Goal: Task Accomplishment & Management: Use online tool/utility

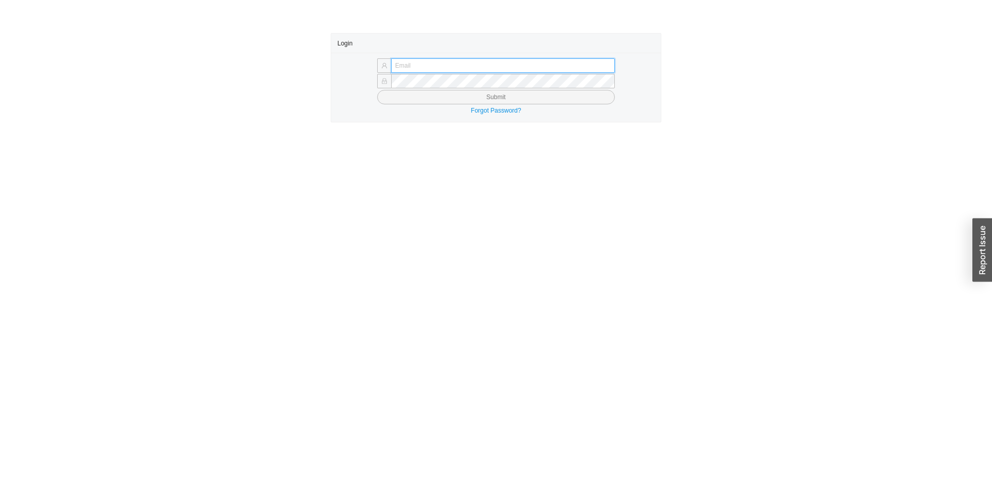
type input "[EMAIL_ADDRESS][DOMAIN_NAME]"
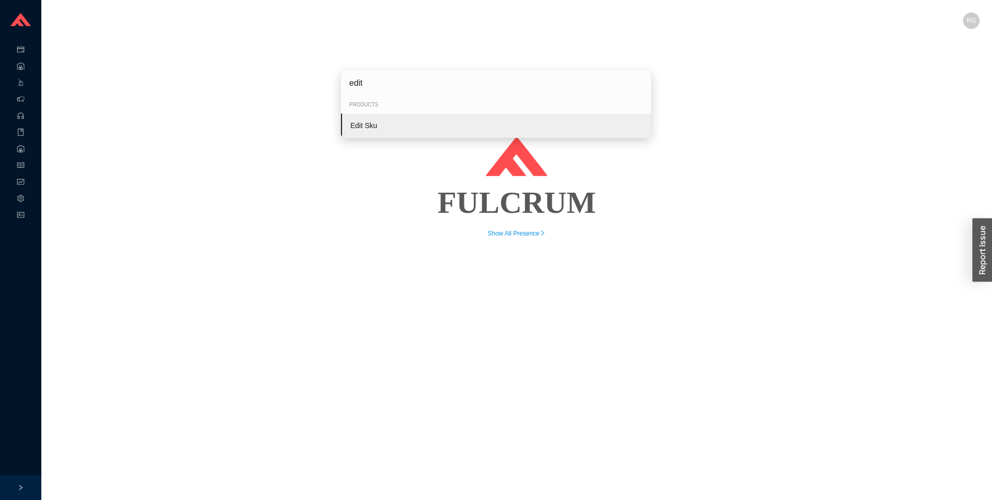
type input "edit"
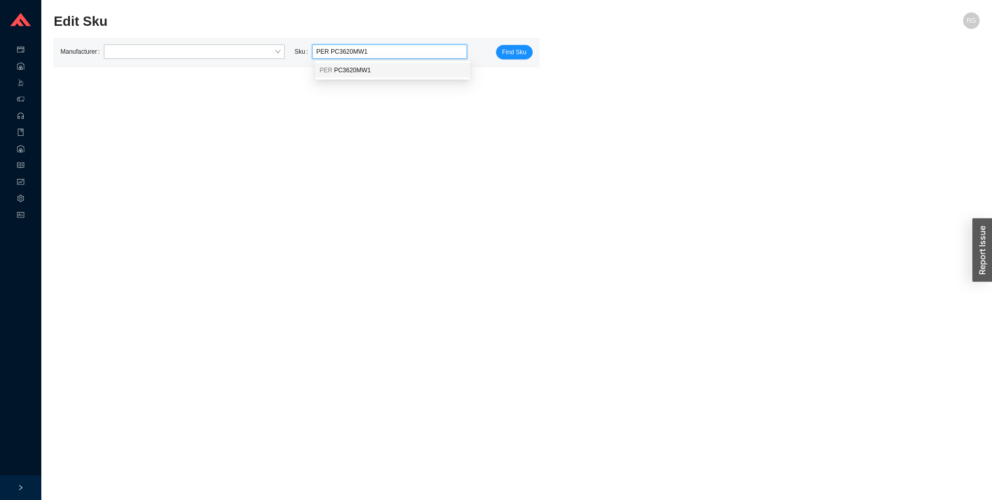
click at [411, 76] on div "PER PC3620MW1" at bounding box center [392, 70] width 155 height 14
type input "PER PC3620MW1"
click at [512, 55] on span "Find Sku" at bounding box center [514, 52] width 24 height 10
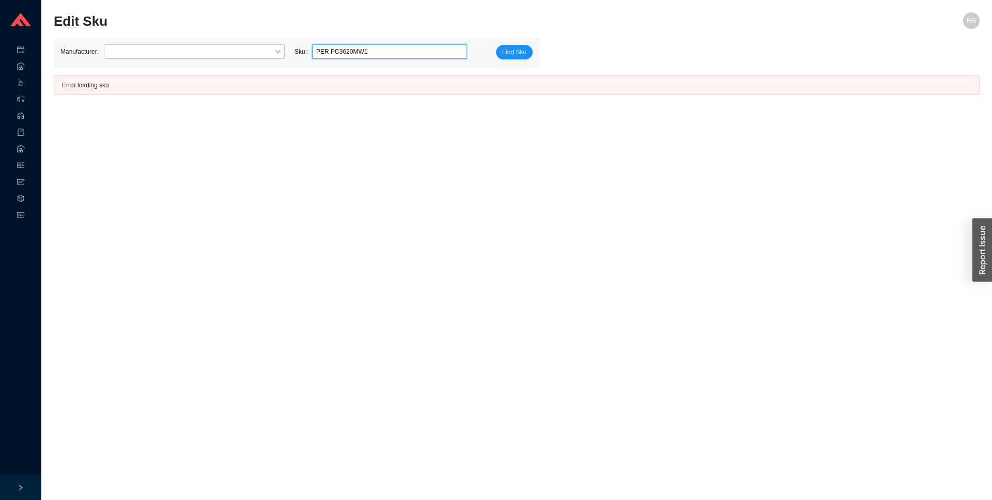
click at [409, 48] on input "PER PC3620MW1" at bounding box center [389, 51] width 147 height 13
click at [408, 48] on input "PER PC3620MW1" at bounding box center [389, 51] width 147 height 13
click at [408, 49] on input "PER PC3620MW1" at bounding box center [389, 51] width 147 height 13
click at [405, 49] on input "PER PC3620MW1PER PCX3620MW1" at bounding box center [389, 51] width 147 height 13
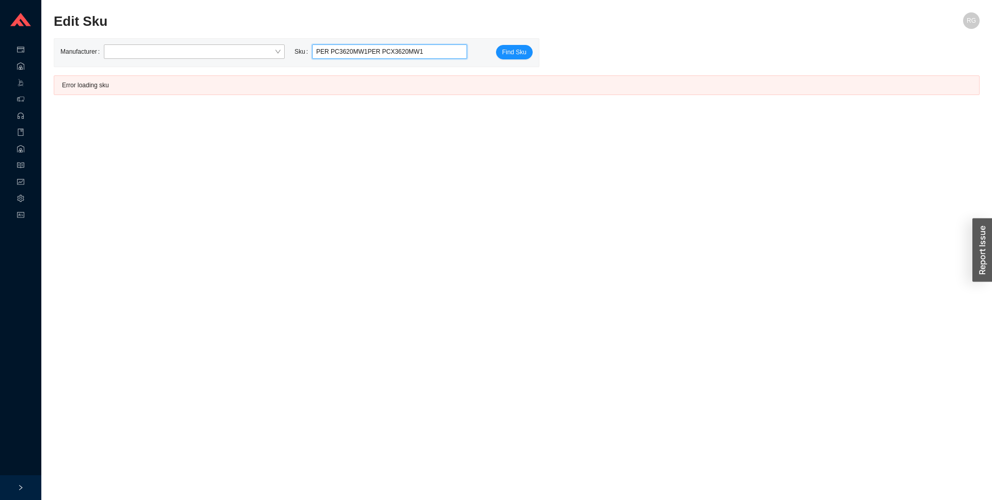
click at [405, 49] on input "PER PC3620MW1PER PCX3620MW1" at bounding box center [389, 51] width 147 height 13
type input "PER PCX3620MW1"
click at [523, 50] on span "Find Sku" at bounding box center [514, 52] width 24 height 10
click at [425, 43] on div "Manufacturer Sku PER PCX3620MW1 Find Sku" at bounding box center [296, 53] width 485 height 28
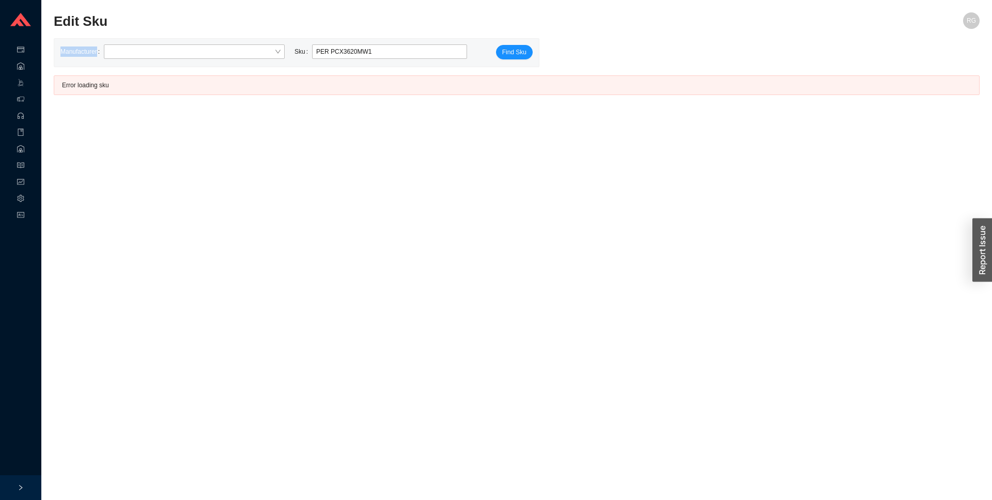
click at [425, 43] on div "Manufacturer Sku PER PCX3620MW1 Find Sku" at bounding box center [296, 53] width 485 height 28
click at [405, 52] on input "PER PCX3620MW1" at bounding box center [389, 51] width 147 height 13
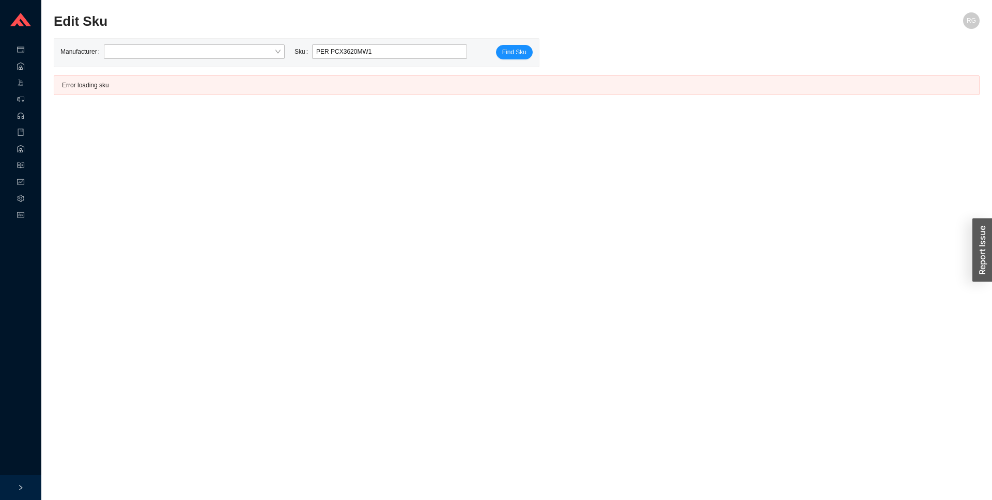
click at [610, 164] on main "Edit Sku RG Manufacturer Sku PER PCX3620MW1 Find Sku Error loading sku" at bounding box center [517, 256] width 926 height 488
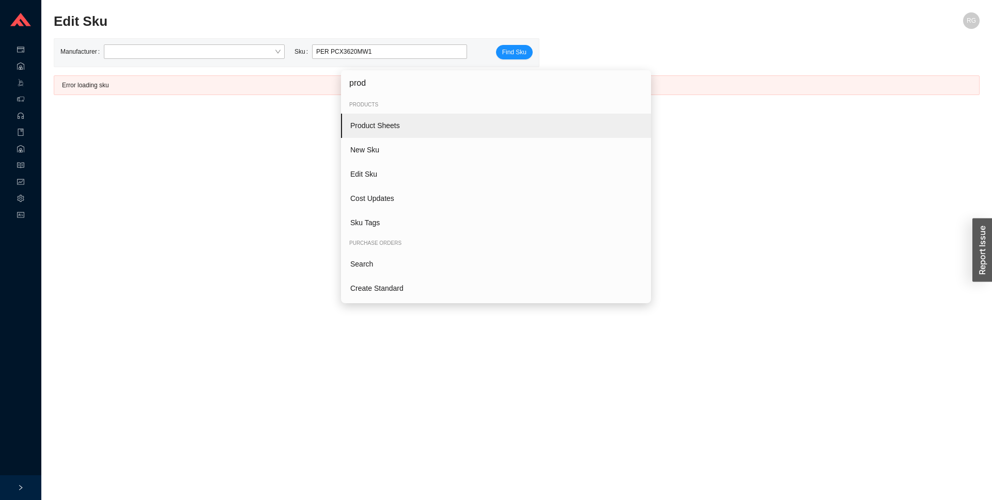
type input "produ"
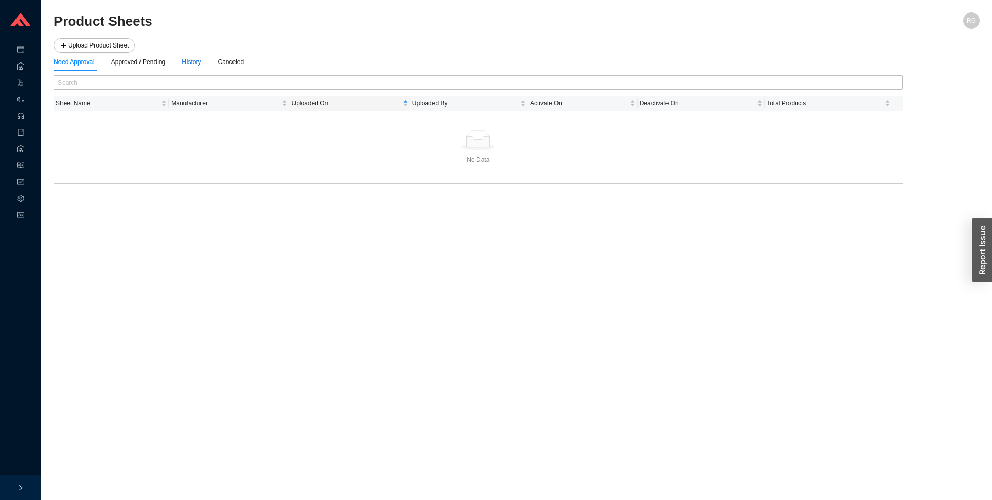
click at [201, 67] on div "History" at bounding box center [191, 62] width 19 height 10
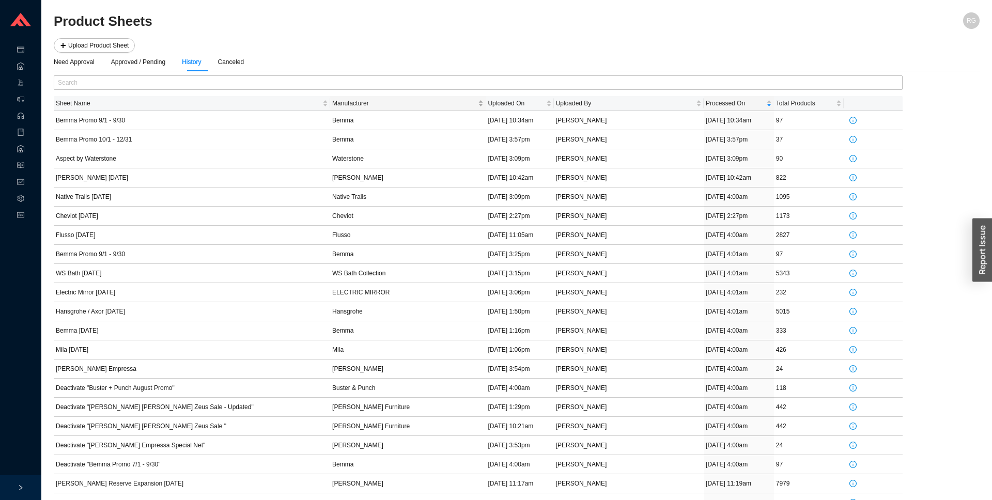
click at [469, 104] on span "Manufacturer" at bounding box center [404, 103] width 144 height 10
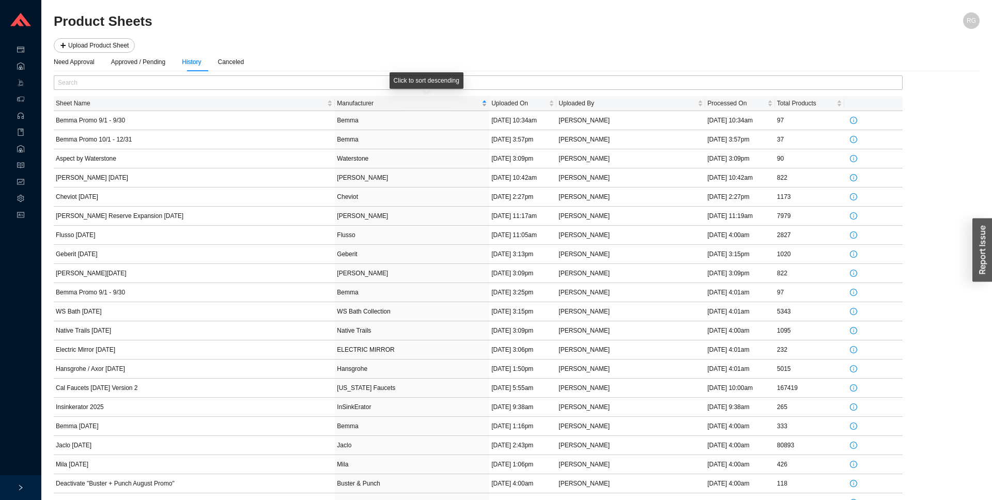
click at [469, 104] on span "Manufacturer" at bounding box center [408, 103] width 143 height 10
click at [202, 83] on input "text" at bounding box center [478, 82] width 849 height 14
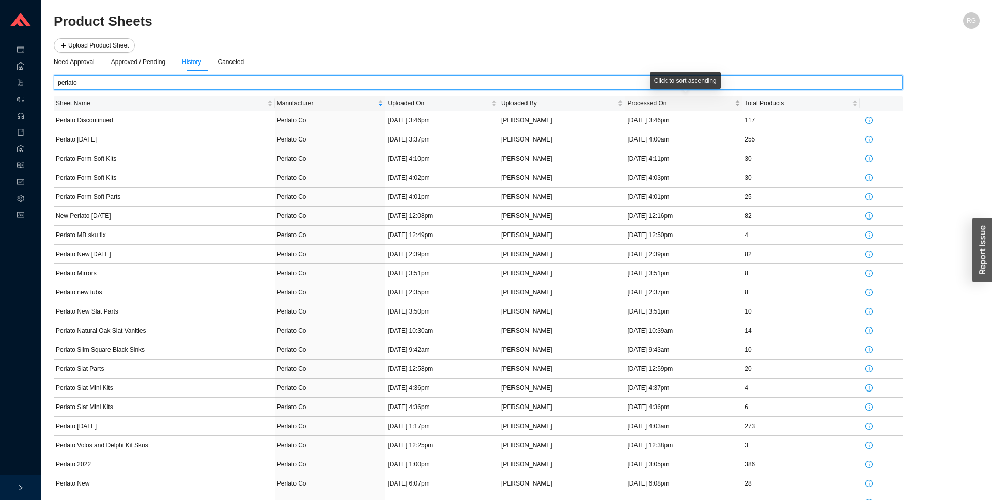
type input "perlato"
click at [740, 103] on div "Processed On" at bounding box center [683, 103] width 113 height 10
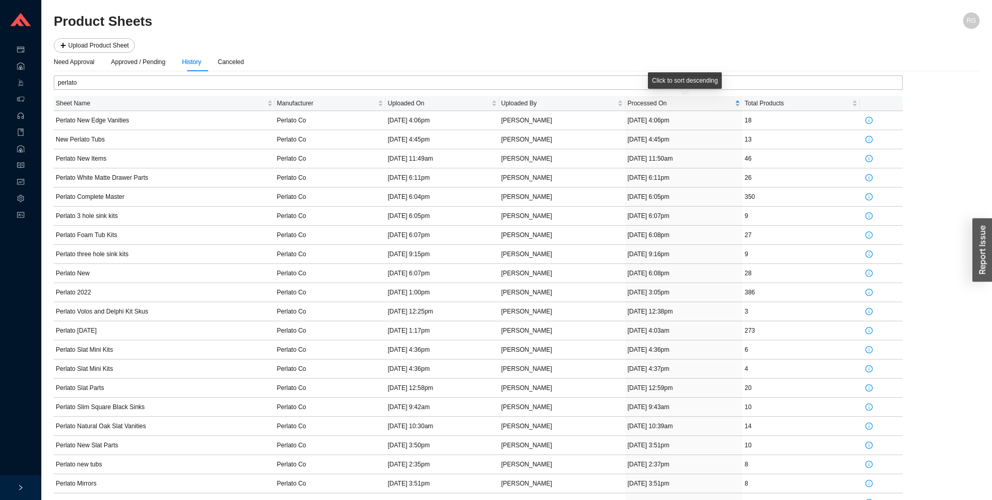
click at [740, 103] on div "Processed On" at bounding box center [683, 103] width 113 height 10
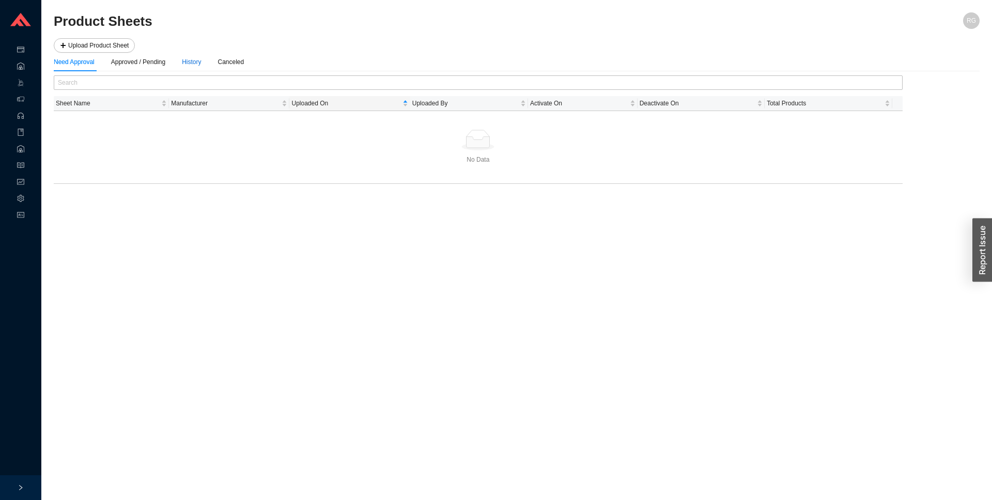
click at [188, 63] on div "History" at bounding box center [191, 62] width 19 height 10
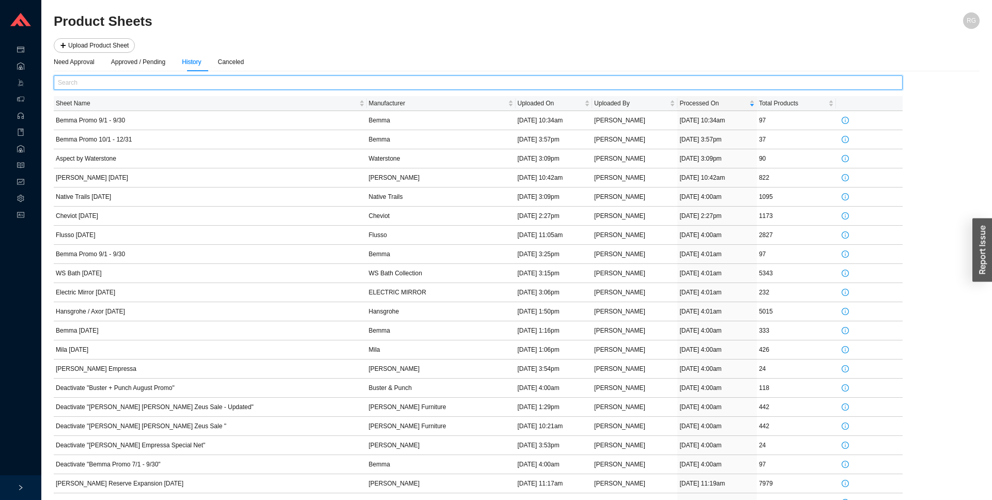
click at [169, 80] on input "text" at bounding box center [478, 82] width 849 height 14
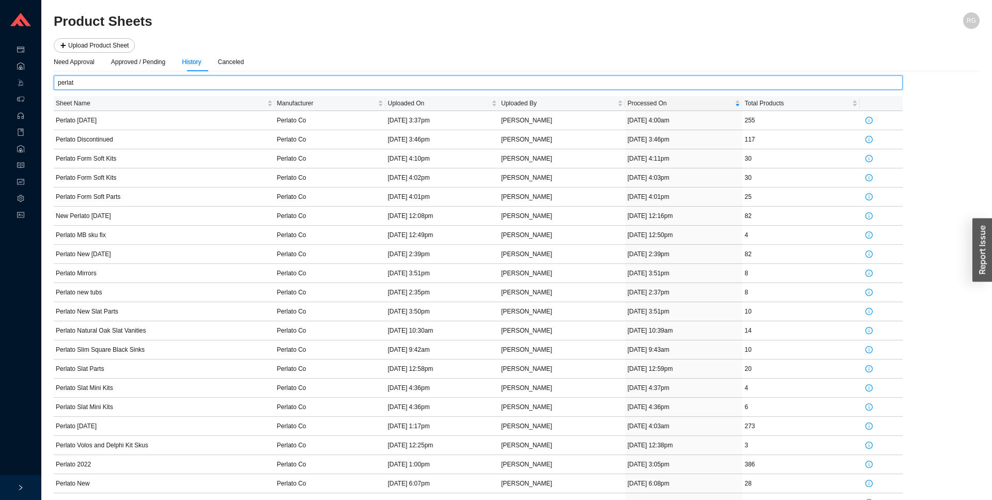
type input "perlato"
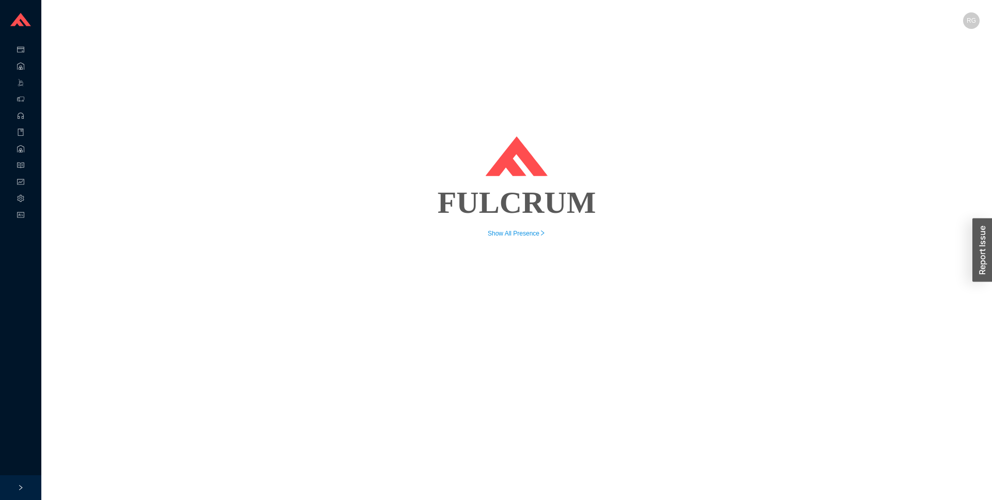
click at [264, 128] on div "FULCRUM Show All Presence" at bounding box center [517, 136] width 926 height 206
type input "edit"
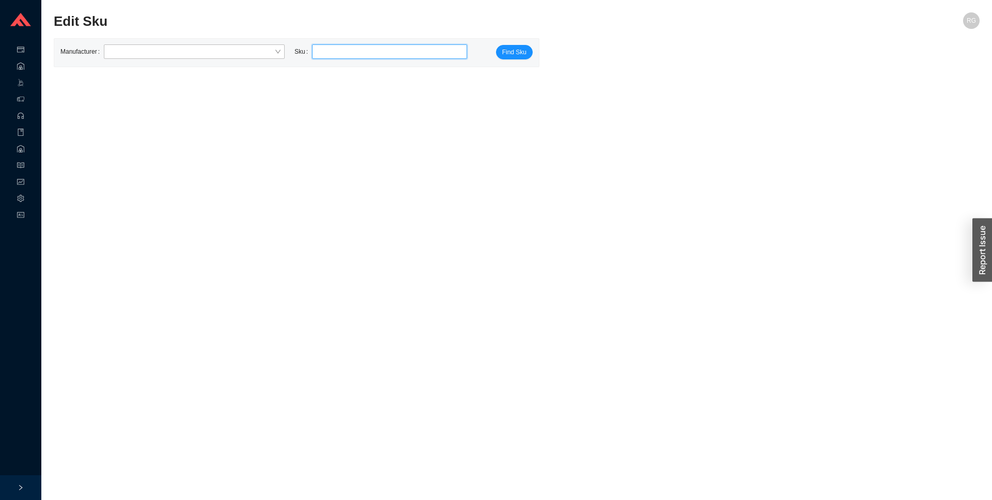
click at [373, 193] on main "Edit Sku RG Manufacturer Sku Find Sku" at bounding box center [517, 256] width 926 height 488
